Goal: Book appointment/travel/reservation

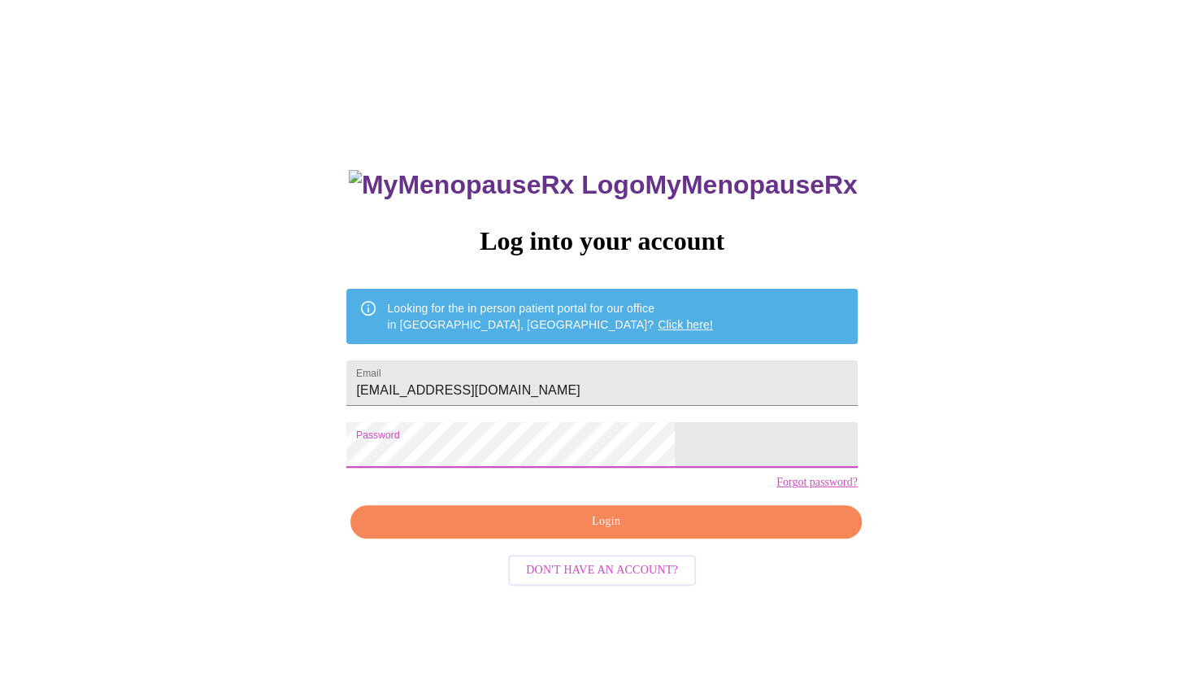
click at [590, 532] on span "Login" at bounding box center [605, 521] width 473 height 20
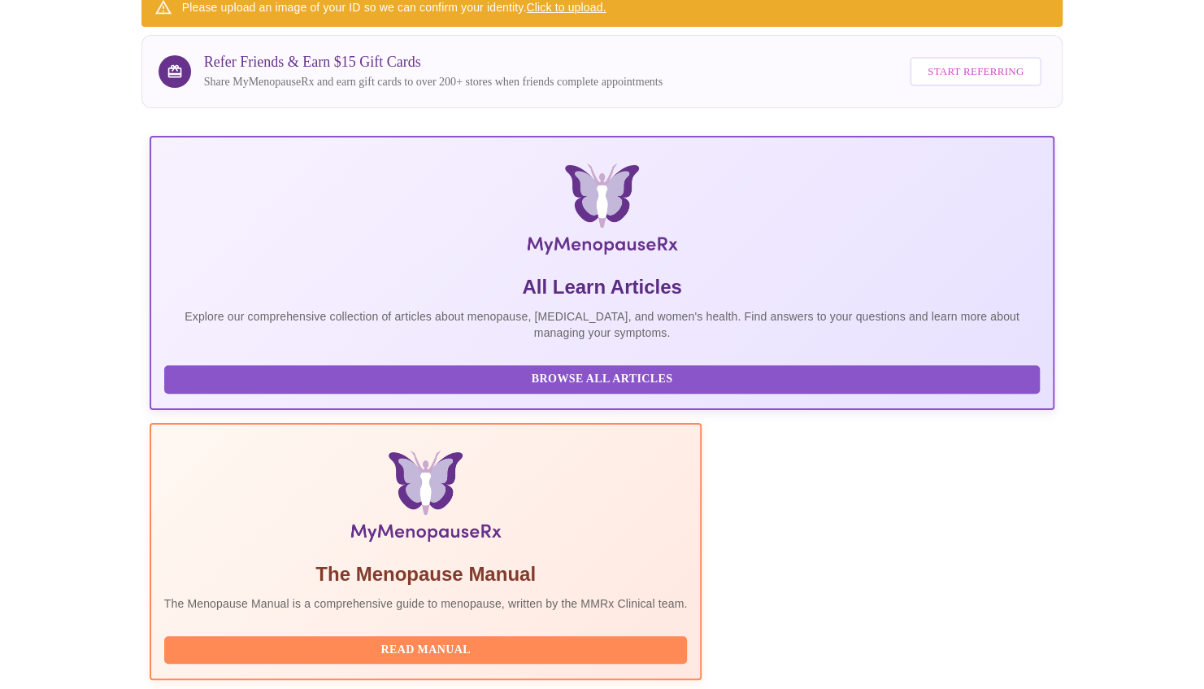
scroll to position [330, 0]
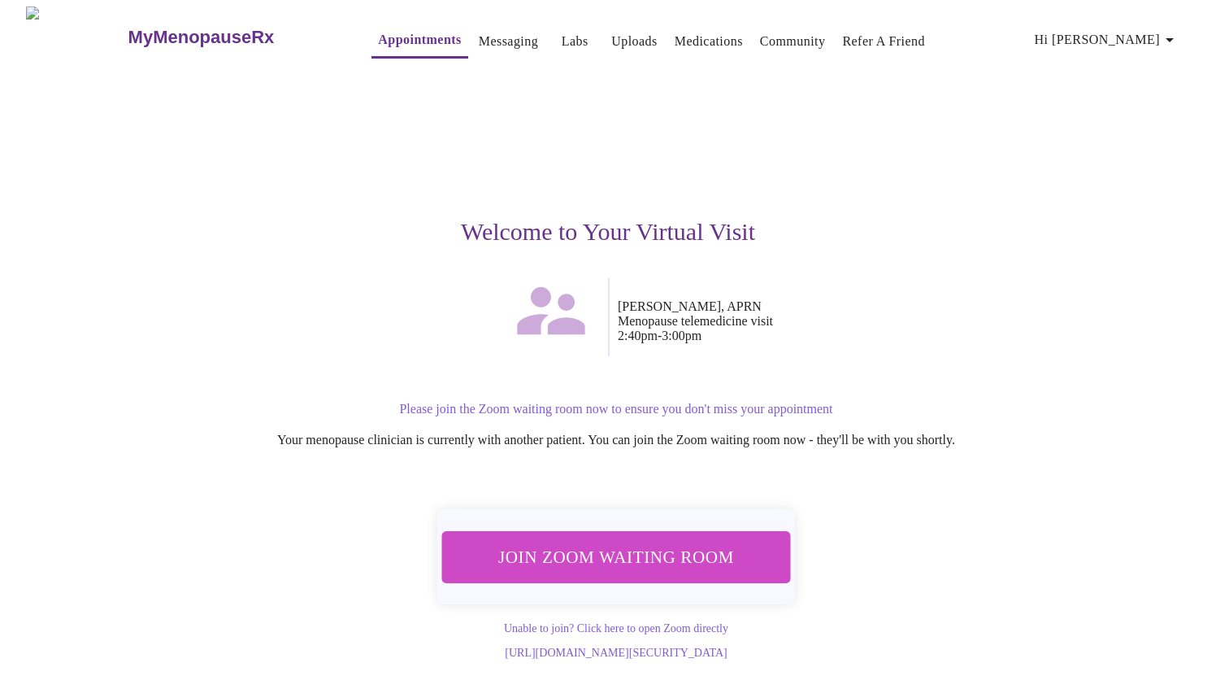
click at [663, 559] on span "Join Zoom Waiting Room" at bounding box center [616, 556] width 307 height 30
